Goal: Information Seeking & Learning: Understand process/instructions

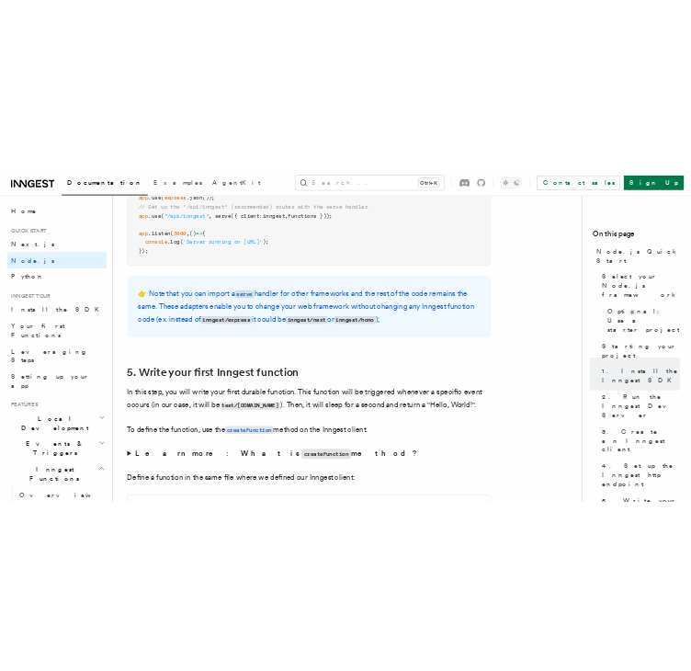
scroll to position [2941, 0]
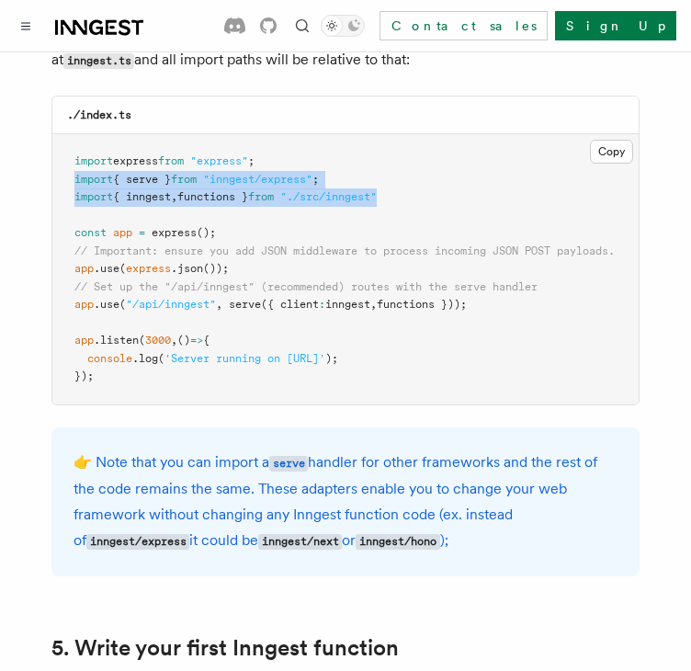
drag, startPoint x: 63, startPoint y: 151, endPoint x: 529, endPoint y: 174, distance: 466.6
click at [529, 174] on pre "import express from "express" ; import { serve } from "inngest/express" ; impor…" at bounding box center [345, 269] width 586 height 270
copy code "import { serve } from "inngest/express" ; import { inngest , functions } from "…"
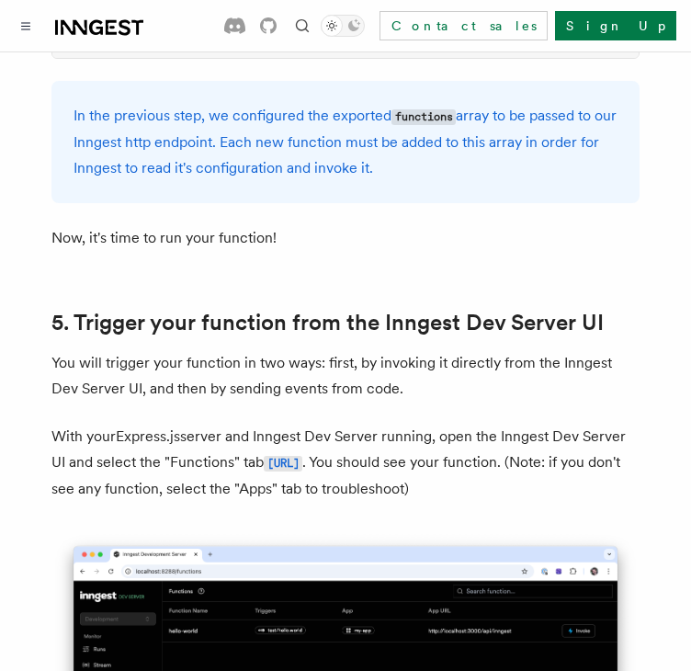
scroll to position [3861, 0]
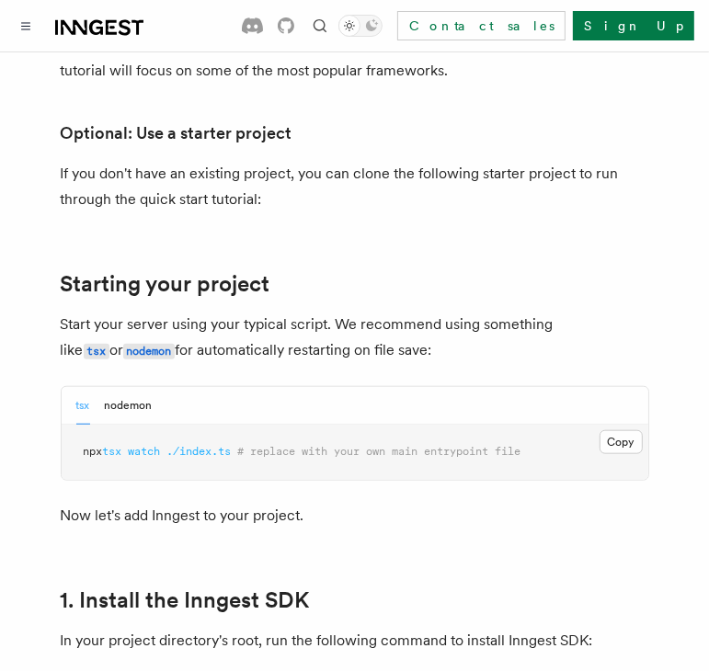
scroll to position [919, 0]
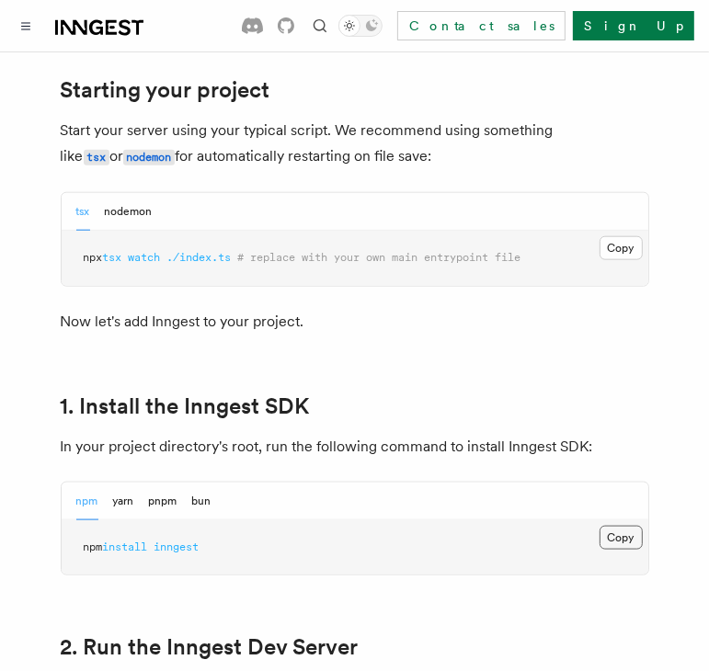
click at [618, 528] on button "Copy Copied" at bounding box center [620, 538] width 43 height 24
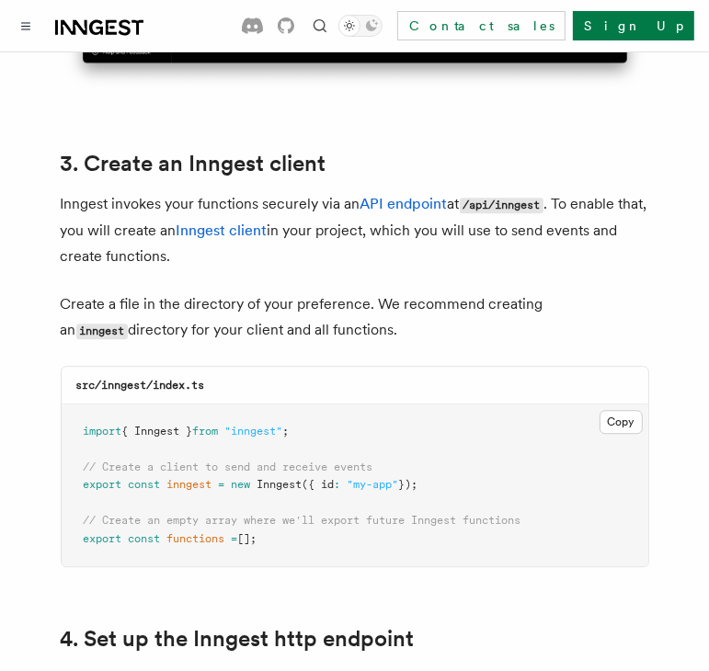
scroll to position [2298, 0]
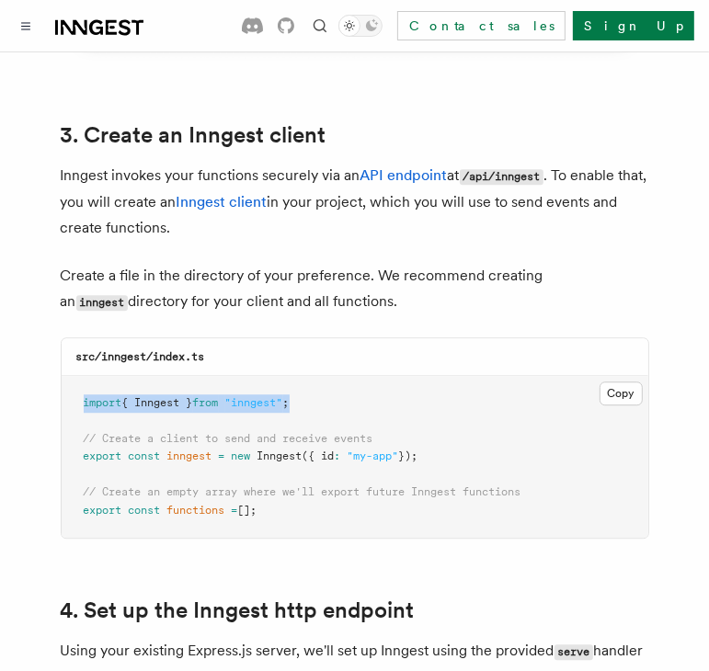
drag, startPoint x: 358, startPoint y: 380, endPoint x: 51, endPoint y: 372, distance: 308.0
copy span "import { Inngest } from "inngest" ;"
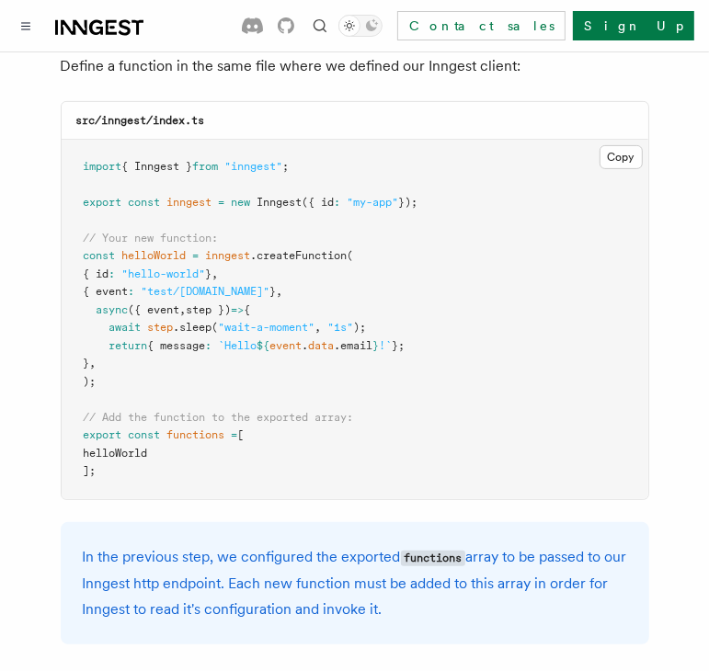
scroll to position [3769, 0]
